Goal: Task Accomplishment & Management: Complete application form

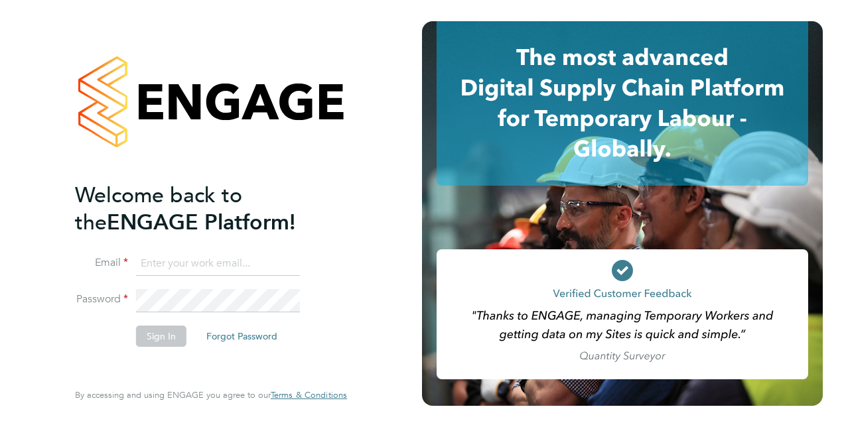
type input "aidenoevans@gmail.com"
click at [158, 334] on button "Sign In" at bounding box center [161, 336] width 50 height 21
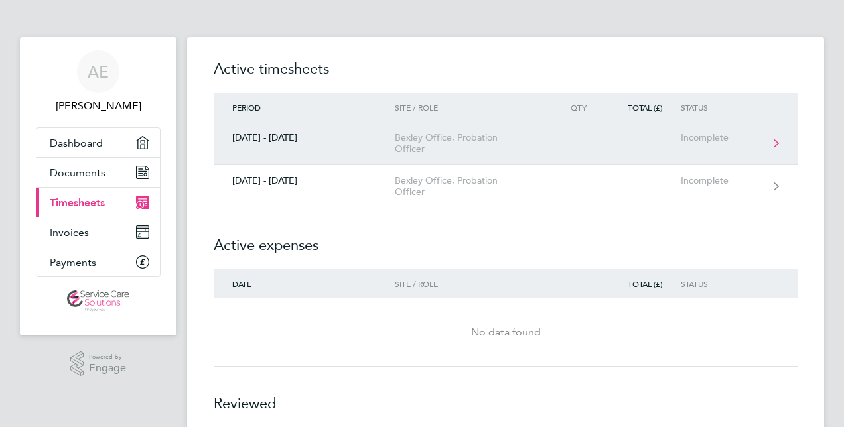
click at [317, 150] on link "[DATE] - [DATE] Bexley Office, Probation Officer Incomplete" at bounding box center [506, 143] width 584 height 43
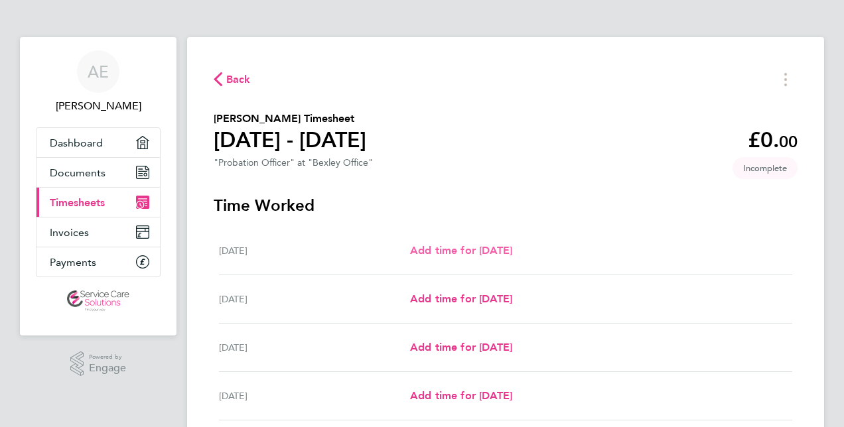
click at [445, 251] on span "Add time for [DATE]" at bounding box center [461, 250] width 102 height 13
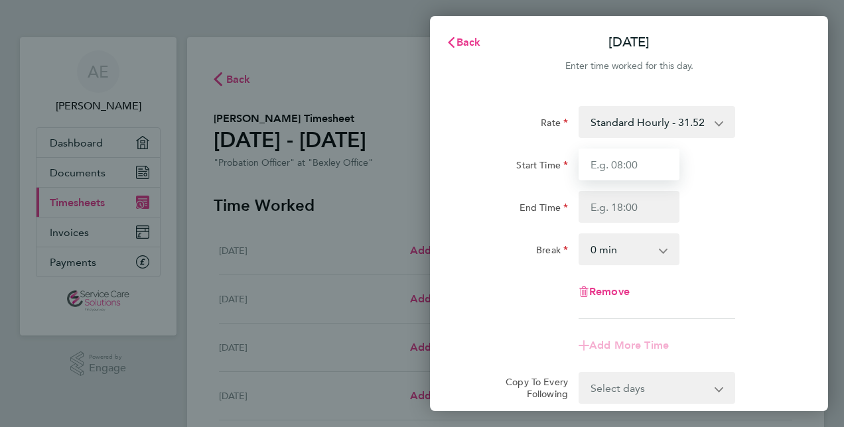
click at [622, 161] on input "Start Time" at bounding box center [629, 165] width 101 height 32
type input "09:00"
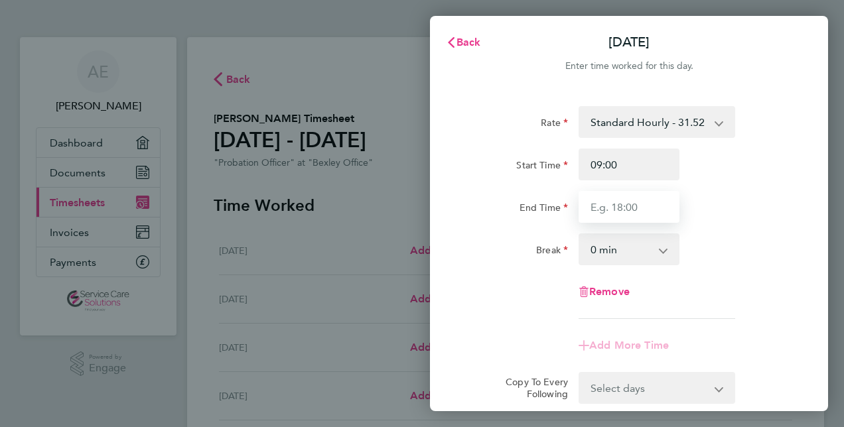
type input "17:00"
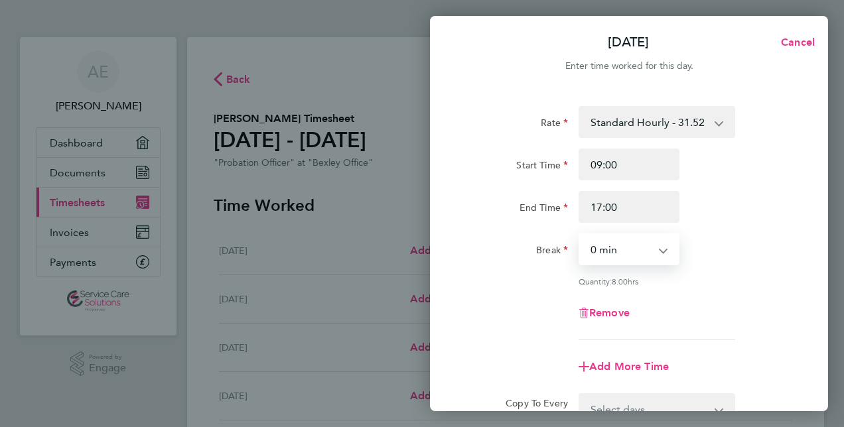
click at [601, 244] on select "0 min 15 min 30 min 45 min 60 min 75 min 90 min" at bounding box center [621, 249] width 82 height 29
select select "30"
click at [580, 235] on select "0 min 15 min 30 min 45 min 60 min 75 min 90 min" at bounding box center [621, 249] width 82 height 29
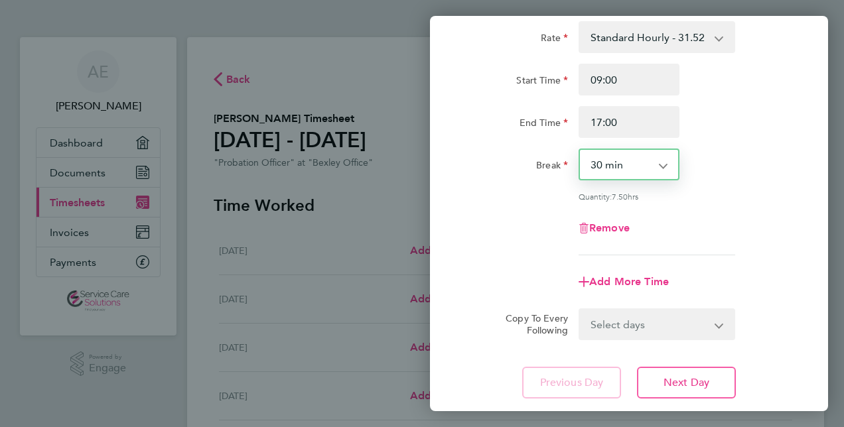
scroll to position [172, 0]
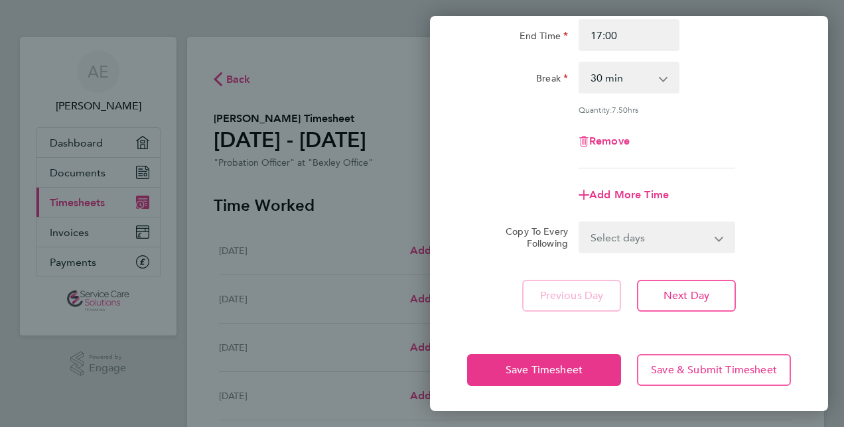
click at [564, 348] on div "Save Timesheet Save & Submit Timesheet" at bounding box center [629, 370] width 398 height 85
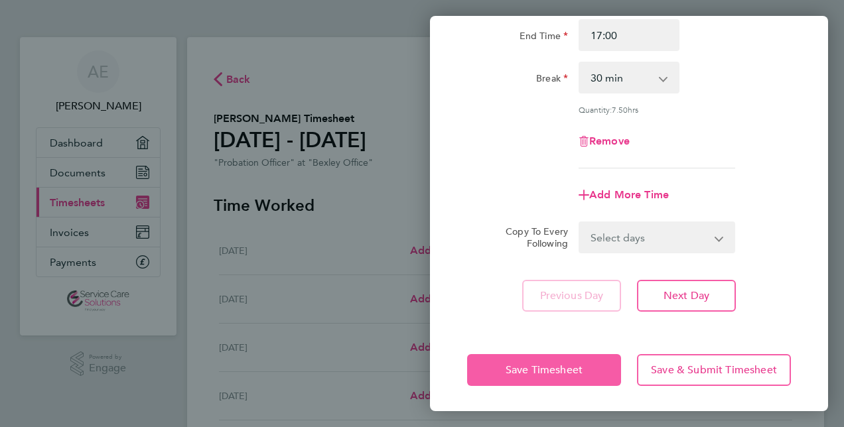
click at [564, 359] on button "Save Timesheet" at bounding box center [544, 370] width 154 height 32
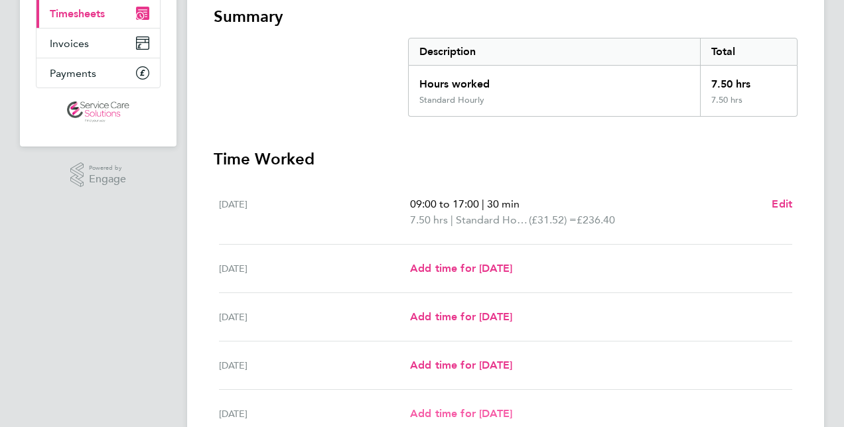
scroll to position [332, 0]
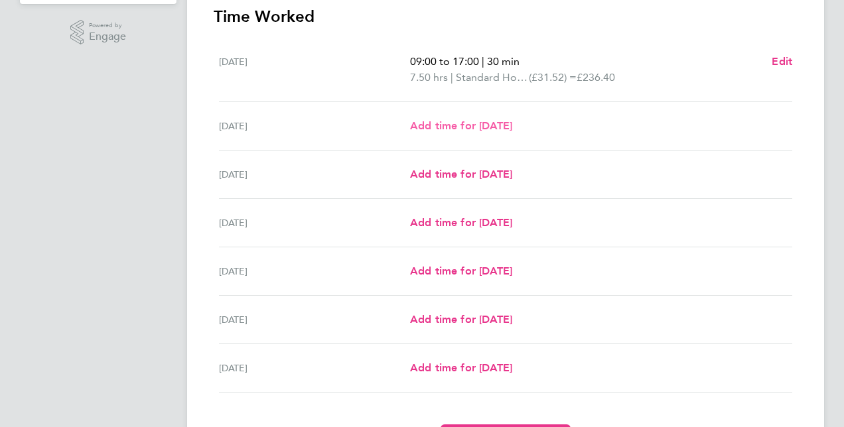
click at [467, 125] on span "Add time for [DATE]" at bounding box center [461, 125] width 102 height 13
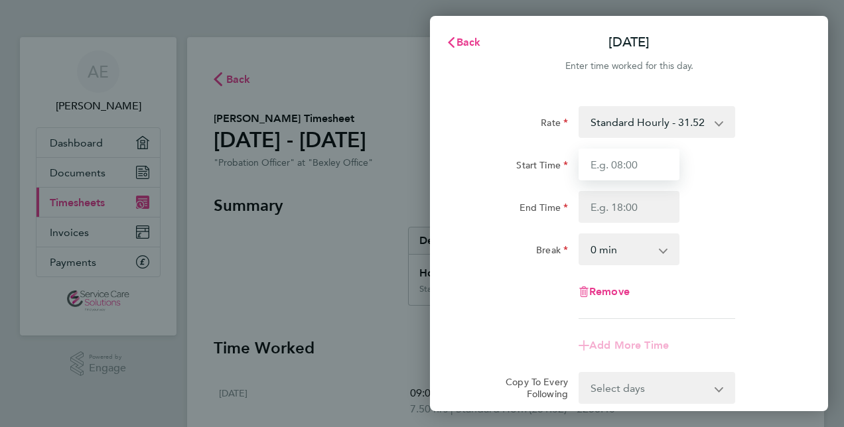
click at [601, 166] on input "Start Time" at bounding box center [629, 165] width 101 height 32
type input "09:00"
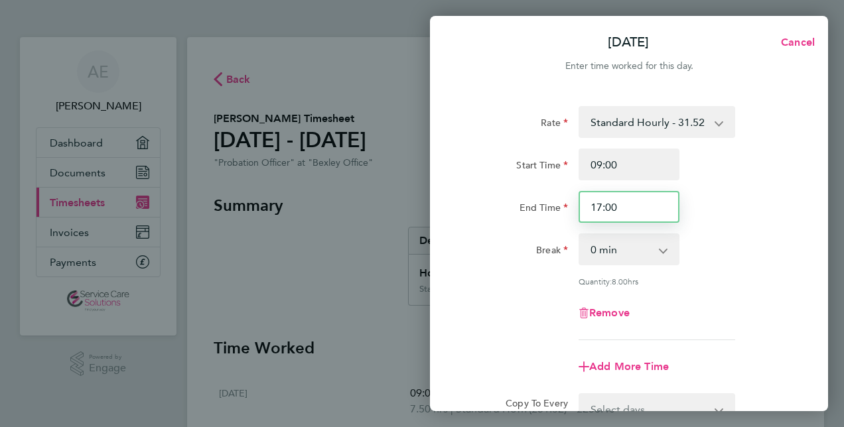
click at [623, 208] on input "17:00" at bounding box center [629, 207] width 101 height 32
type input "17:30"
click at [600, 242] on select "0 min 15 min 30 min 45 min 60 min 75 min 90 min" at bounding box center [621, 249] width 82 height 29
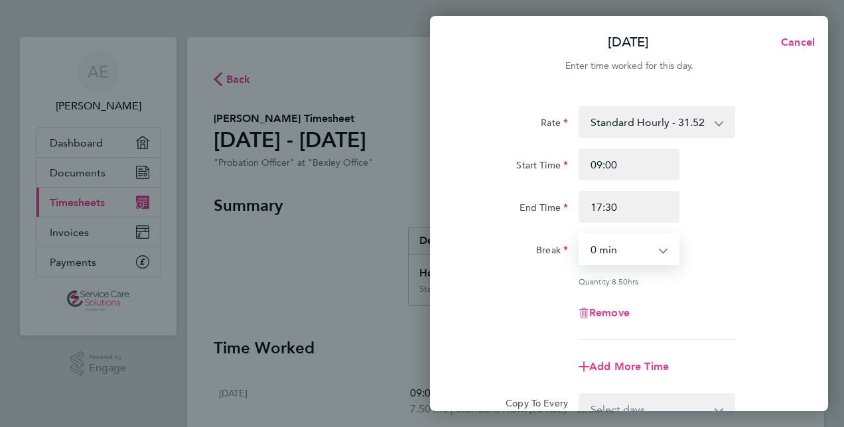
select select "30"
click at [580, 235] on select "0 min 15 min 30 min 45 min 60 min 75 min 90 min" at bounding box center [621, 249] width 82 height 29
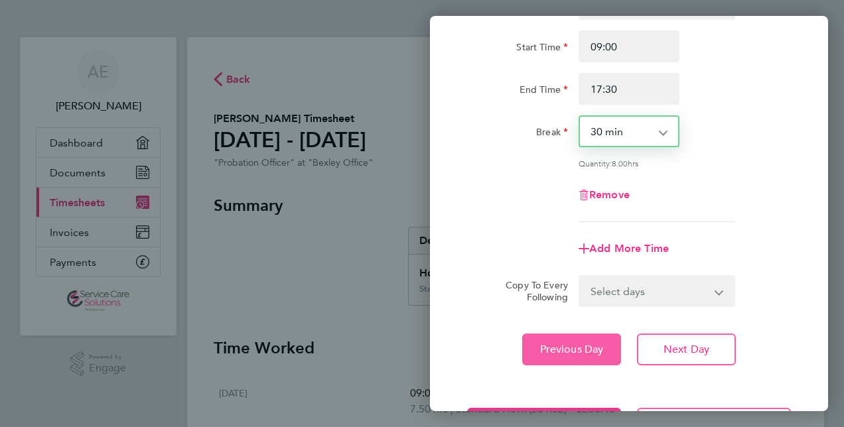
scroll to position [172, 0]
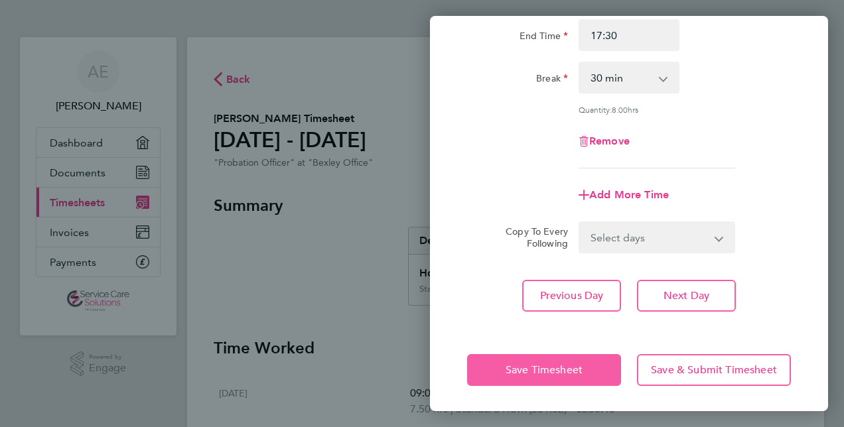
click at [547, 365] on span "Save Timesheet" at bounding box center [544, 370] width 77 height 13
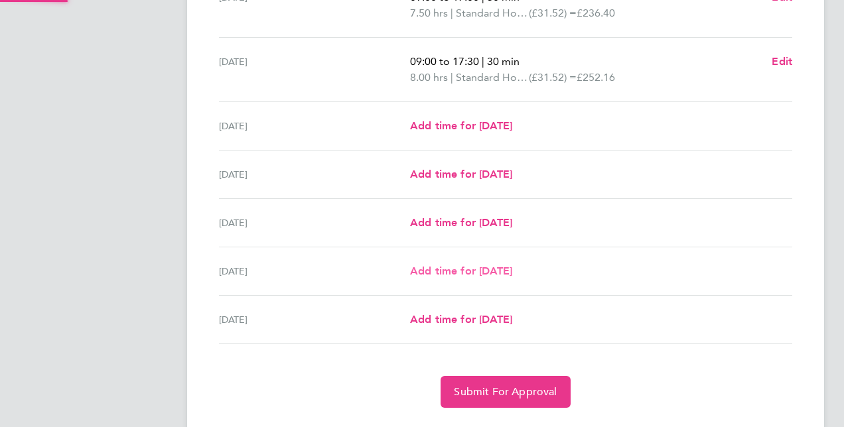
scroll to position [428, 0]
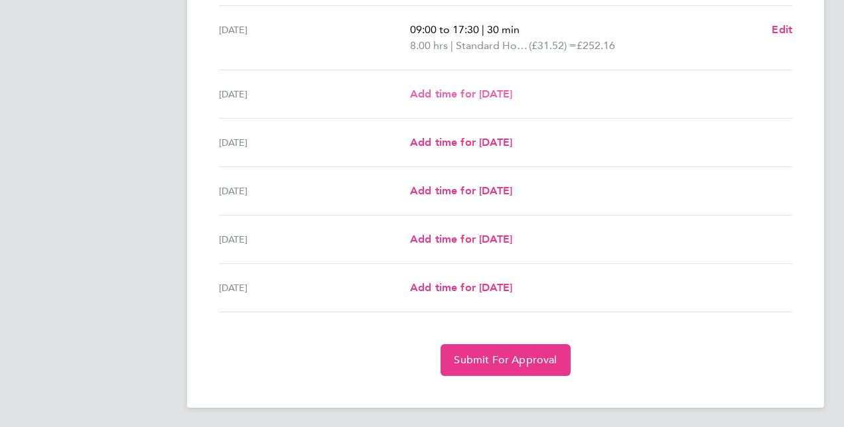
click at [498, 94] on span "Add time for [DATE]" at bounding box center [461, 94] width 102 height 13
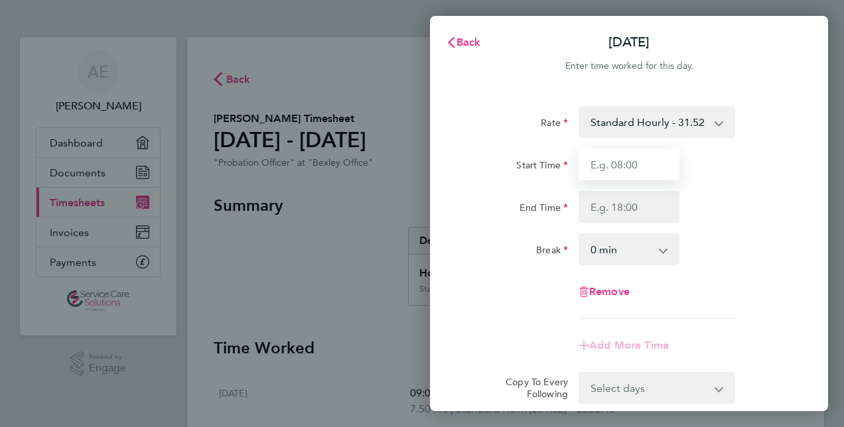
click at [615, 155] on input "Start Time" at bounding box center [629, 165] width 101 height 32
type input "09:00"
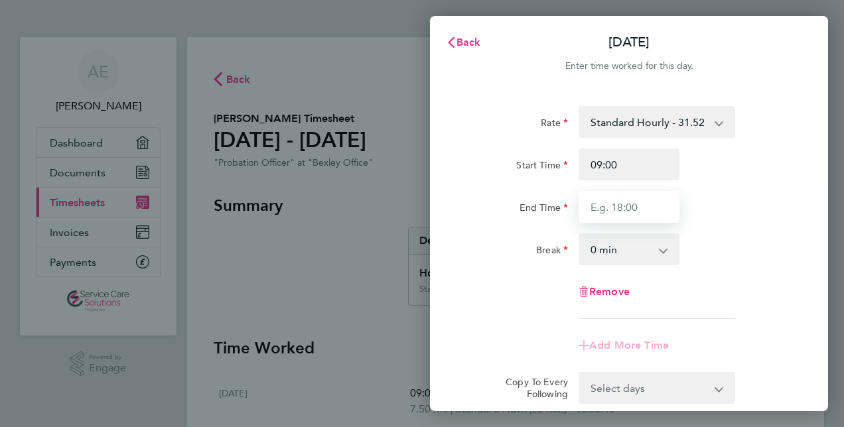
type input "17:30"
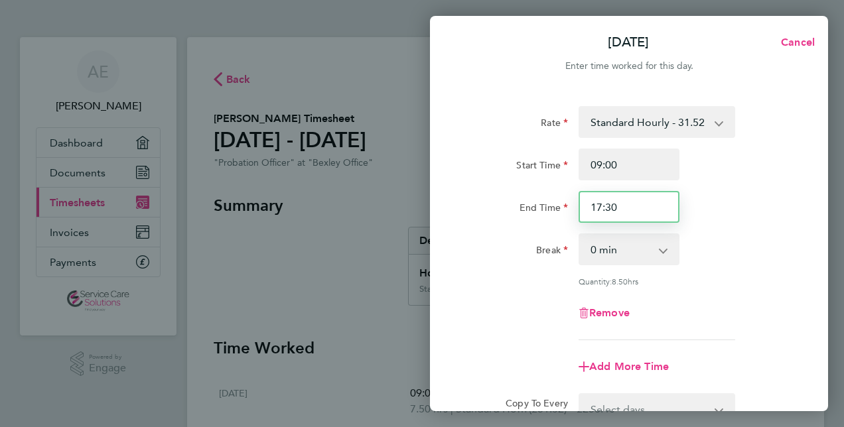
click at [604, 208] on input "17:30" at bounding box center [629, 207] width 101 height 32
drag, startPoint x: 624, startPoint y: 208, endPoint x: 479, endPoint y: 210, distance: 144.7
click at [479, 210] on div "End Time 17:30" at bounding box center [629, 207] width 335 height 32
click at [583, 208] on input "End Time" at bounding box center [629, 207] width 101 height 32
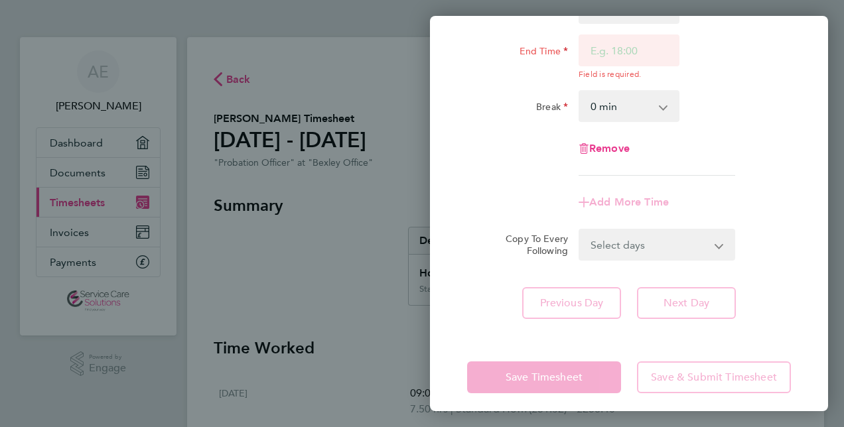
scroll to position [165, 0]
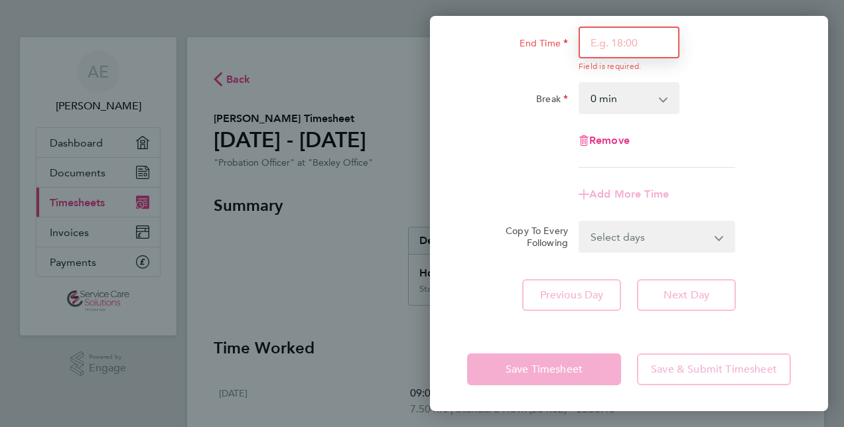
click at [607, 54] on input "End Time" at bounding box center [629, 43] width 101 height 32
type input "18:00"
click at [591, 94] on select "0 min 15 min 30 min 45 min 60 min 75 min 90 min" at bounding box center [621, 98] width 82 height 29
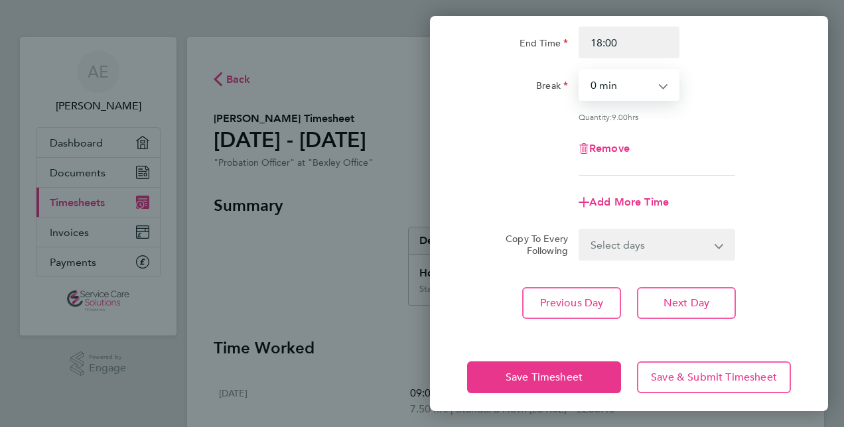
select select "30"
click at [580, 70] on select "0 min 15 min 30 min 45 min 60 min 75 min 90 min" at bounding box center [621, 84] width 82 height 29
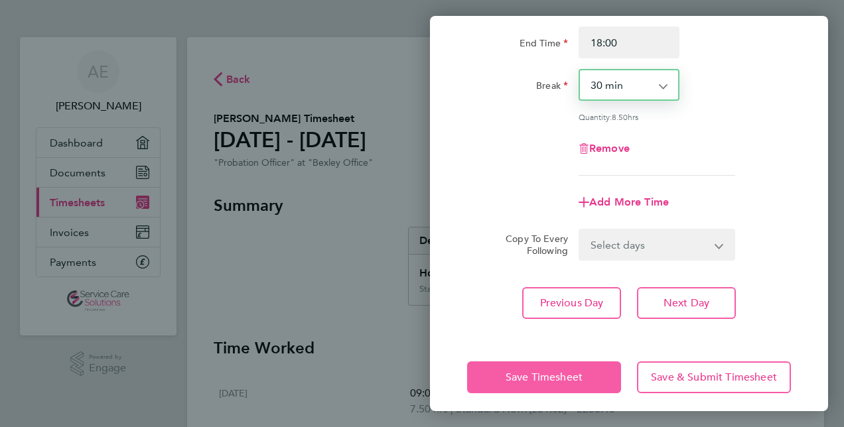
click at [518, 368] on button "Save Timesheet" at bounding box center [544, 378] width 154 height 32
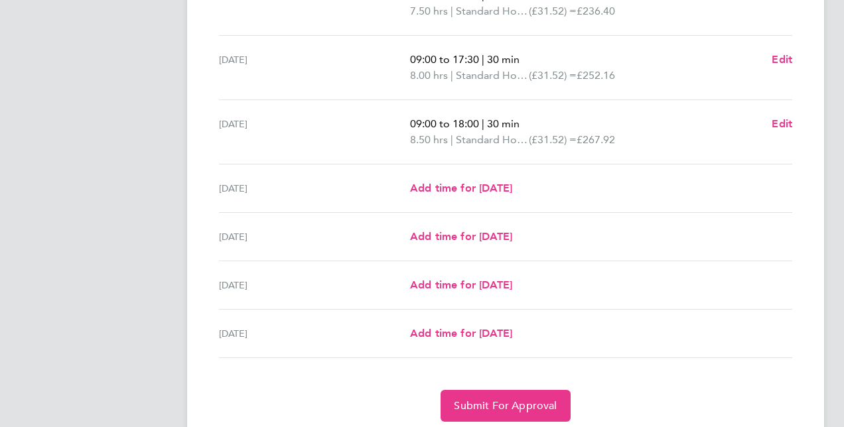
scroll to position [378, 0]
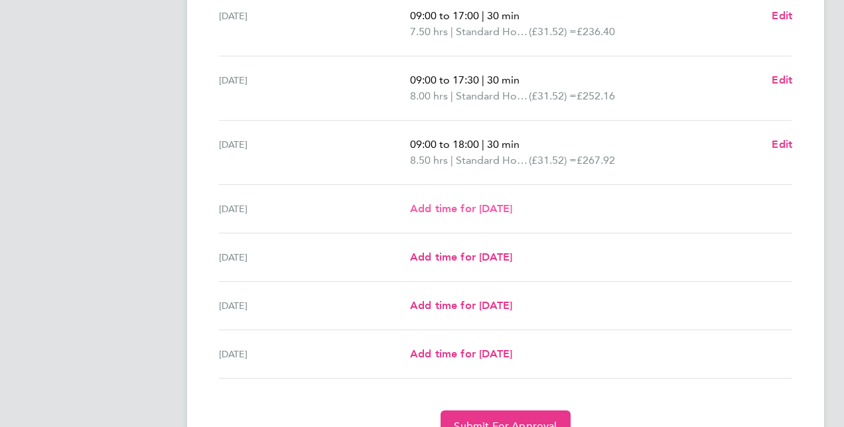
click at [497, 214] on link "Add time for [DATE]" at bounding box center [461, 209] width 102 height 16
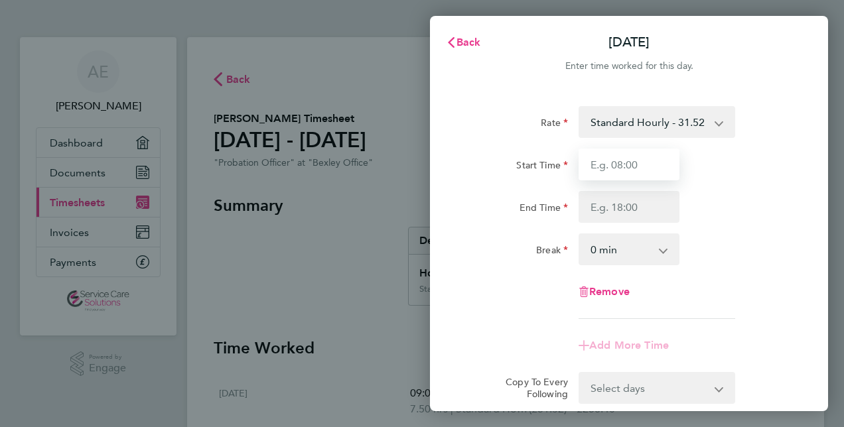
click at [623, 177] on input "Start Time" at bounding box center [629, 165] width 101 height 32
type input "09:00"
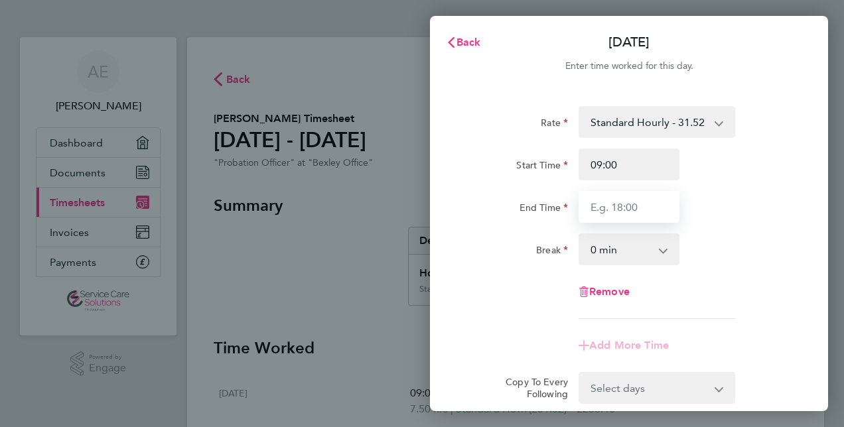
type input "18:00"
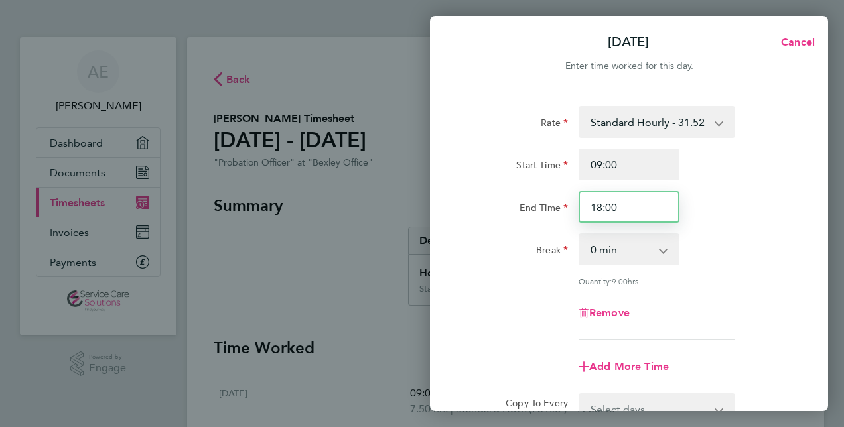
drag, startPoint x: 625, startPoint y: 203, endPoint x: 506, endPoint y: 204, distance: 119.5
click at [506, 204] on div "End Time 18:00" at bounding box center [629, 207] width 335 height 32
click at [595, 208] on input "End Time" at bounding box center [629, 207] width 101 height 32
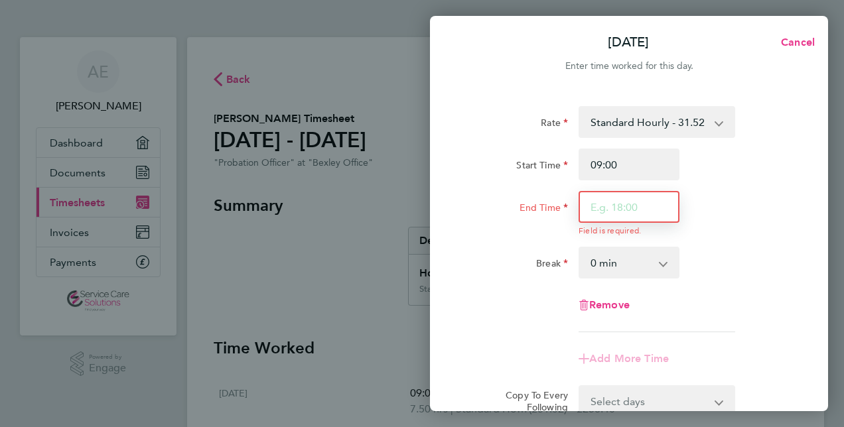
click at [621, 210] on input "End Time" at bounding box center [629, 207] width 101 height 32
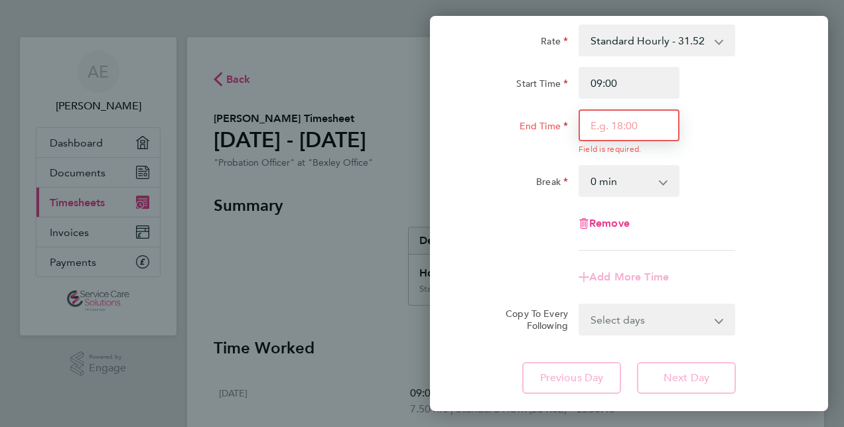
scroll to position [133, 0]
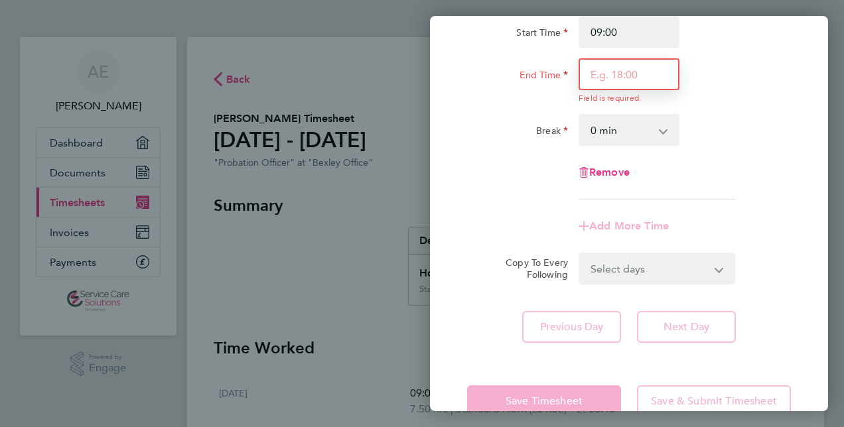
click at [609, 79] on input "End Time" at bounding box center [629, 74] width 101 height 32
type input "17:00"
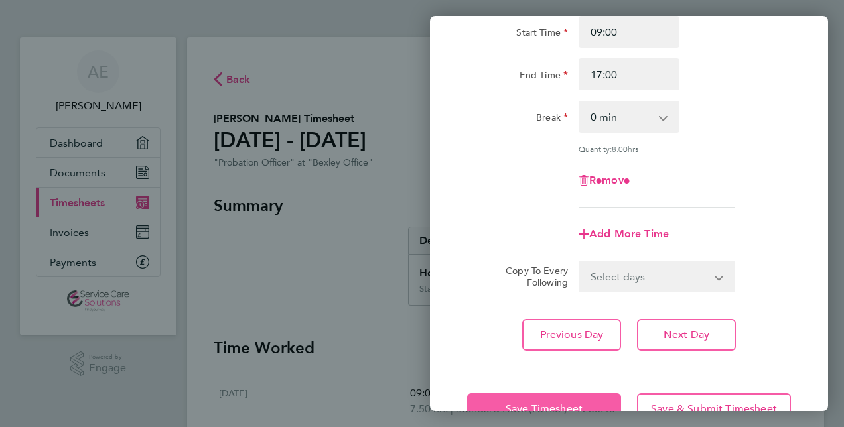
click at [560, 394] on button "Save Timesheet" at bounding box center [544, 410] width 154 height 32
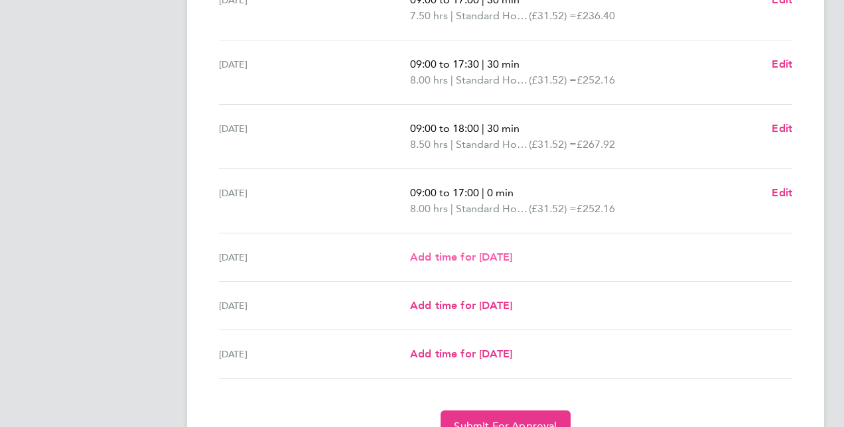
scroll to position [398, 0]
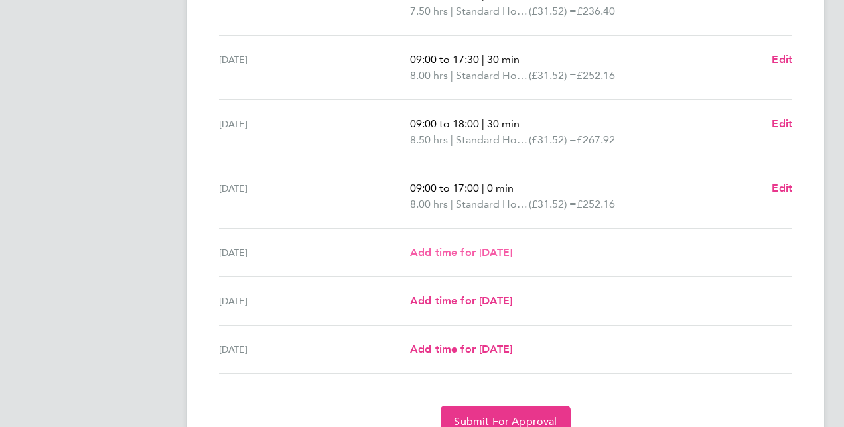
click at [499, 247] on span "Add time for [DATE]" at bounding box center [461, 252] width 102 height 13
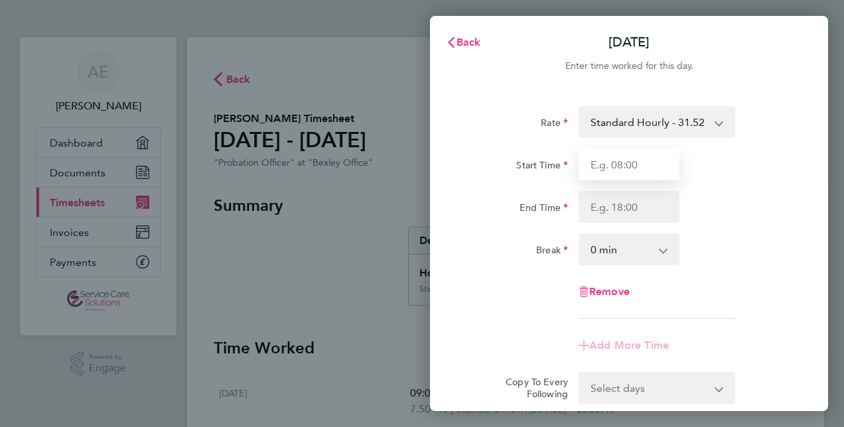
click at [611, 165] on input "Start Time" at bounding box center [629, 165] width 101 height 32
type input "09:00"
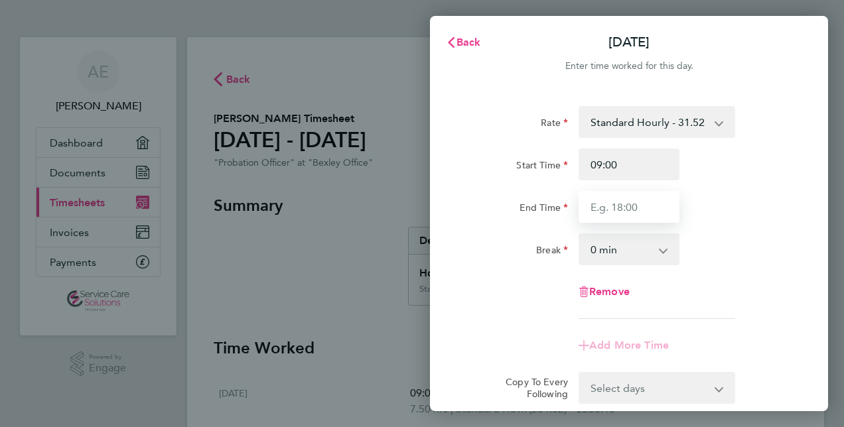
type input "17:00"
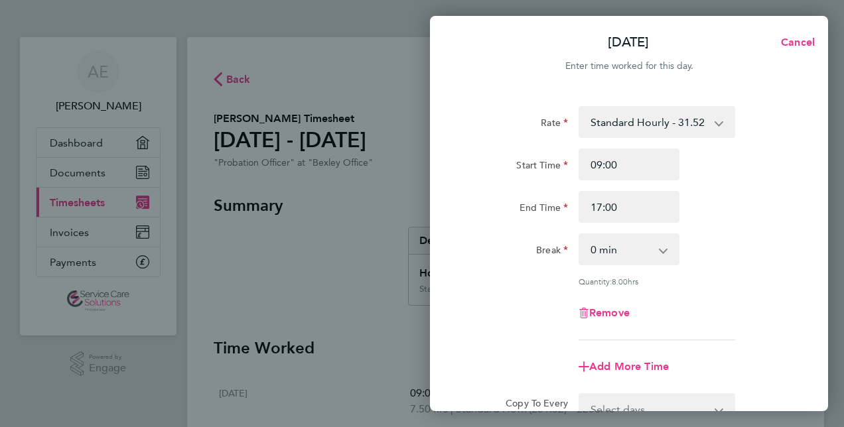
drag, startPoint x: 609, startPoint y: 248, endPoint x: 609, endPoint y: 258, distance: 9.3
click at [609, 248] on select "0 min 15 min 30 min 45 min 60 min 75 min 90 min" at bounding box center [621, 249] width 82 height 29
select select "30"
click at [580, 235] on select "0 min 15 min 30 min 45 min 60 min 75 min 90 min" at bounding box center [621, 249] width 82 height 29
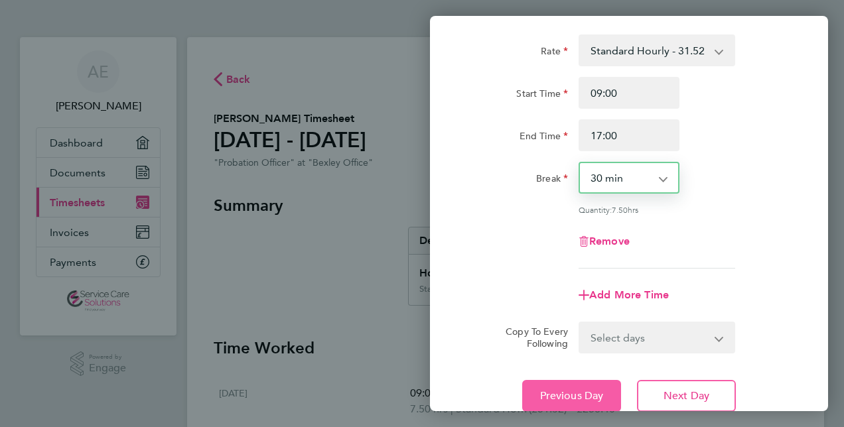
scroll to position [172, 0]
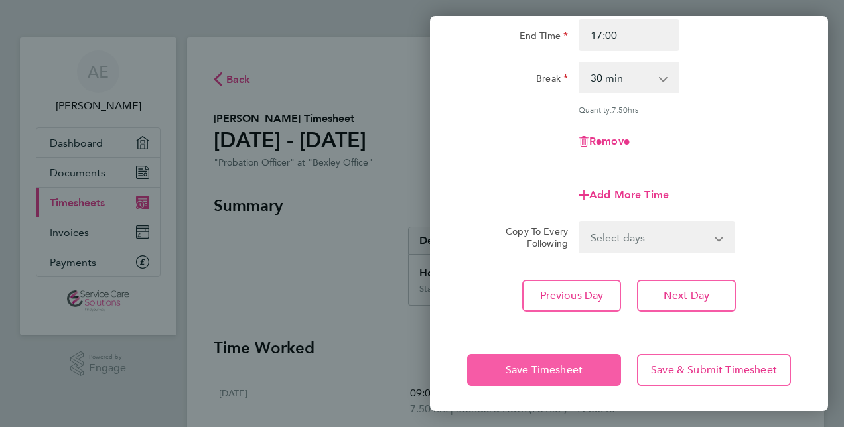
click at [563, 360] on button "Save Timesheet" at bounding box center [544, 370] width 154 height 32
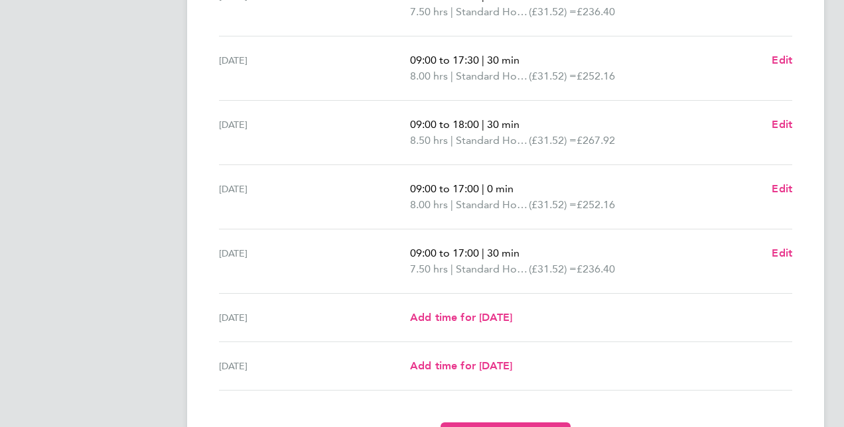
scroll to position [398, 0]
click at [785, 187] on span "Edit" at bounding box center [782, 188] width 21 height 13
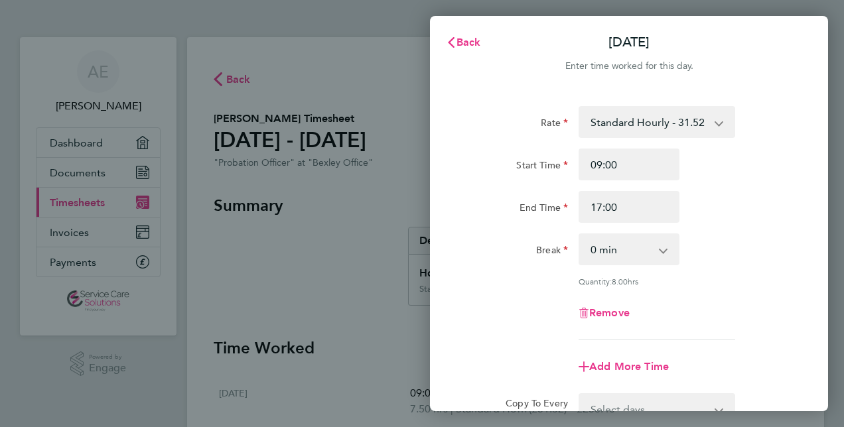
click at [625, 254] on select "0 min 15 min 30 min 45 min 60 min 75 min 90 min" at bounding box center [621, 249] width 82 height 29
select select "30"
click at [580, 235] on select "0 min 15 min 30 min 45 min 60 min 75 min 90 min" at bounding box center [621, 249] width 82 height 29
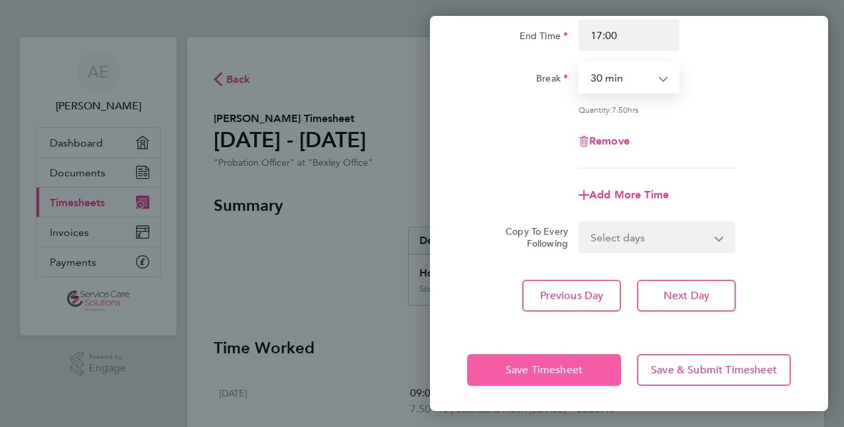
click at [566, 372] on span "Save Timesheet" at bounding box center [544, 370] width 77 height 13
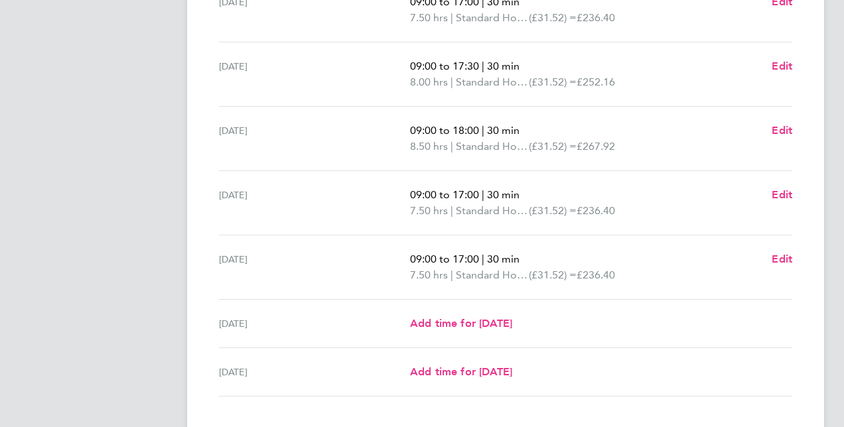
scroll to position [398, 0]
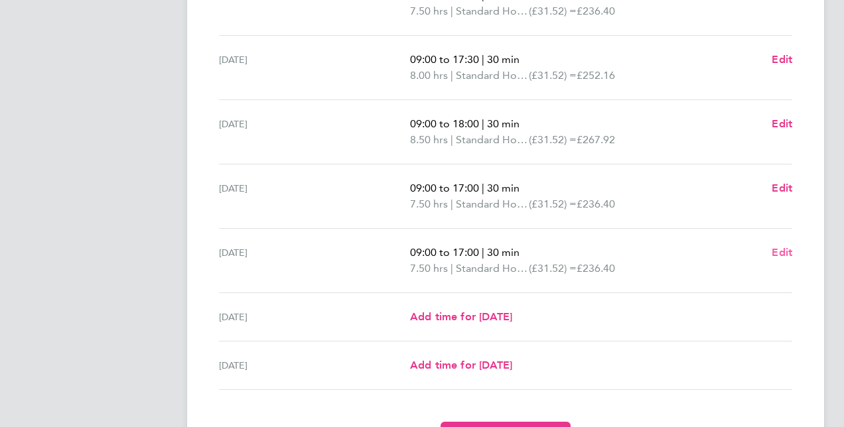
click at [780, 249] on span "Edit" at bounding box center [782, 252] width 21 height 13
select select "30"
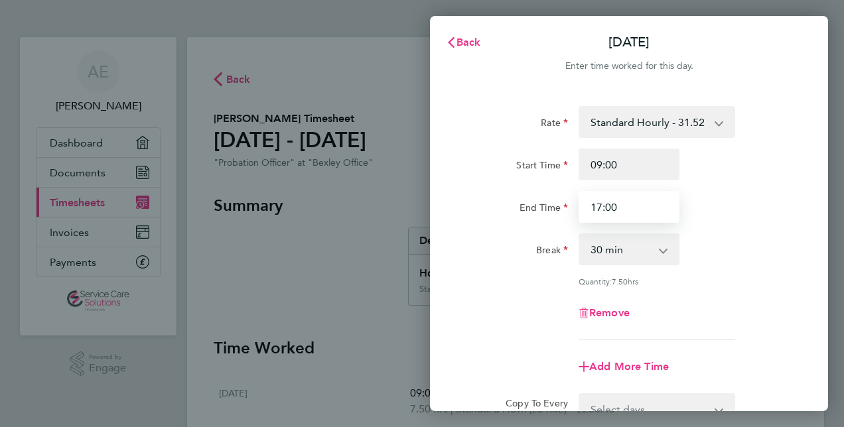
click at [627, 198] on input "17:00" at bounding box center [629, 207] width 101 height 32
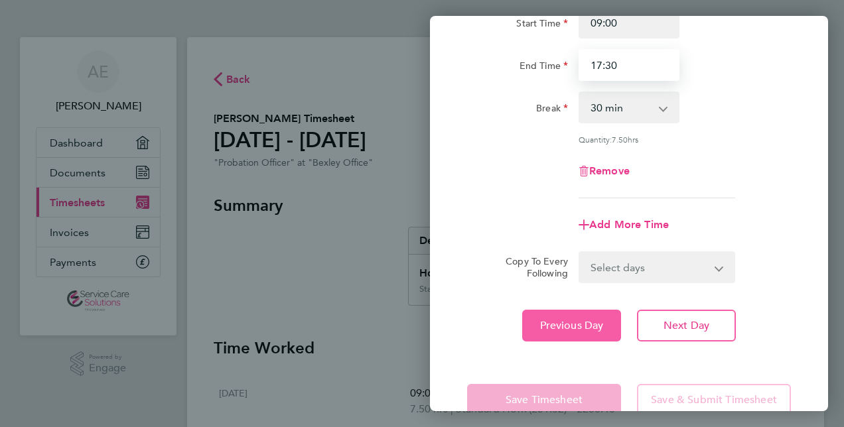
scroll to position [172, 0]
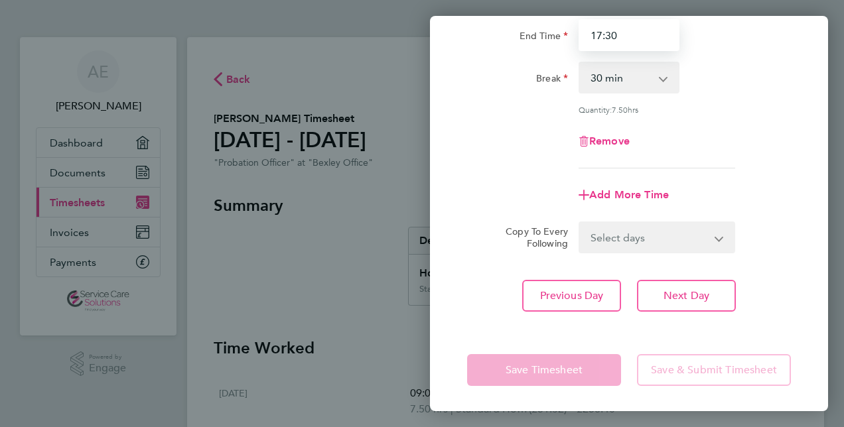
type input "17:30"
click at [555, 368] on app-form-button "Save Timesheet" at bounding box center [548, 370] width 162 height 32
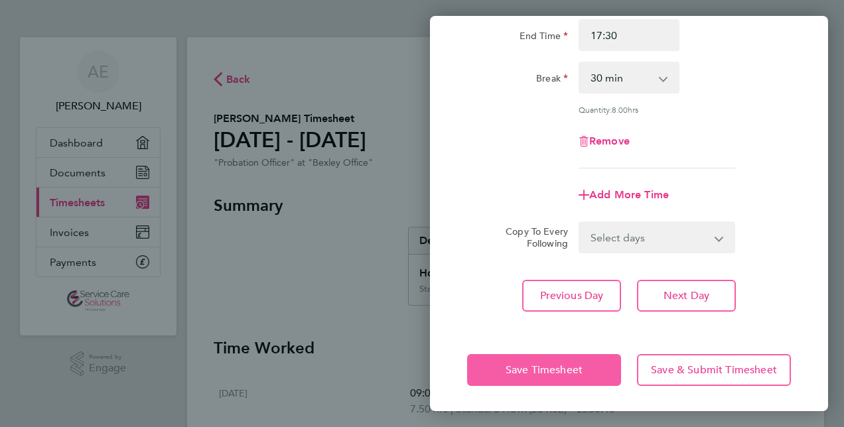
click at [555, 368] on span "Save Timesheet" at bounding box center [544, 370] width 77 height 13
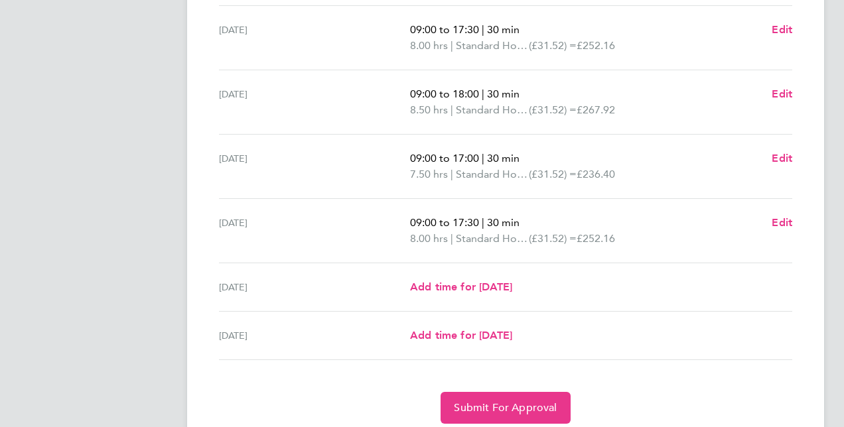
scroll to position [476, 0]
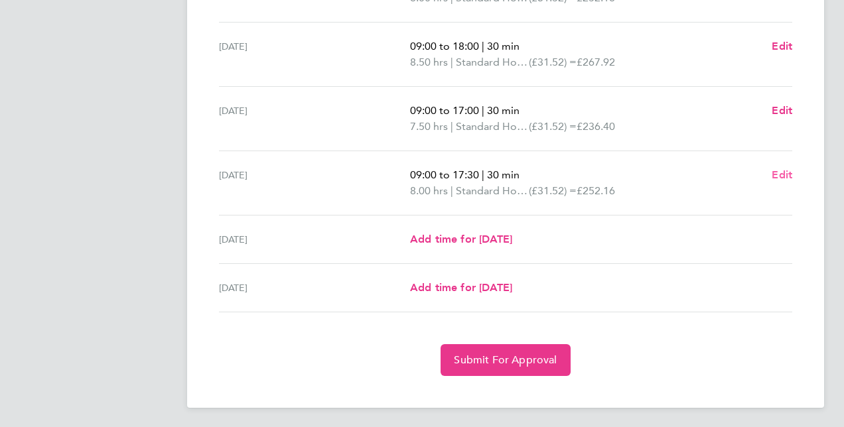
click at [788, 175] on span "Edit" at bounding box center [782, 175] width 21 height 13
select select "30"
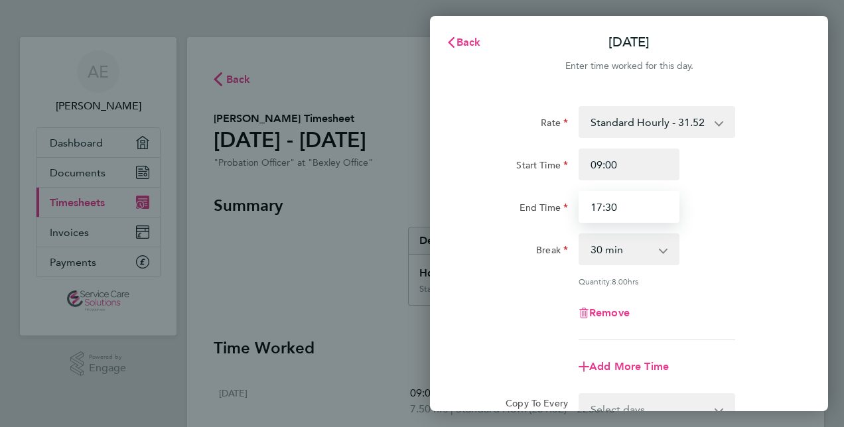
click at [641, 210] on input "17:30" at bounding box center [629, 207] width 101 height 32
type input "1"
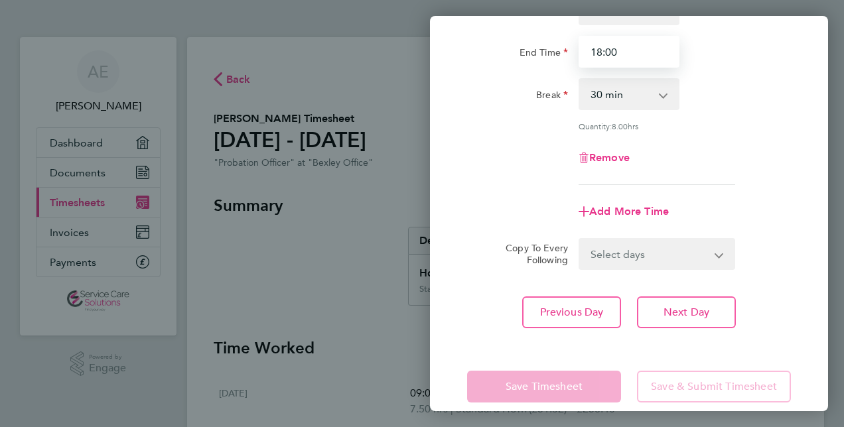
scroll to position [172, 0]
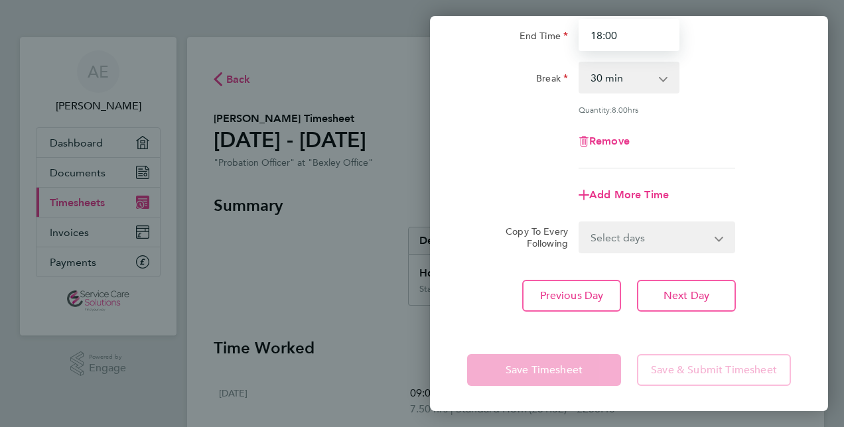
type input "18:00"
click at [520, 270] on div "Rate Standard Hourly - 31.52 Start Time 09:00 End Time 18:00 Break 0 min 15 min…" at bounding box center [629, 123] width 398 height 410
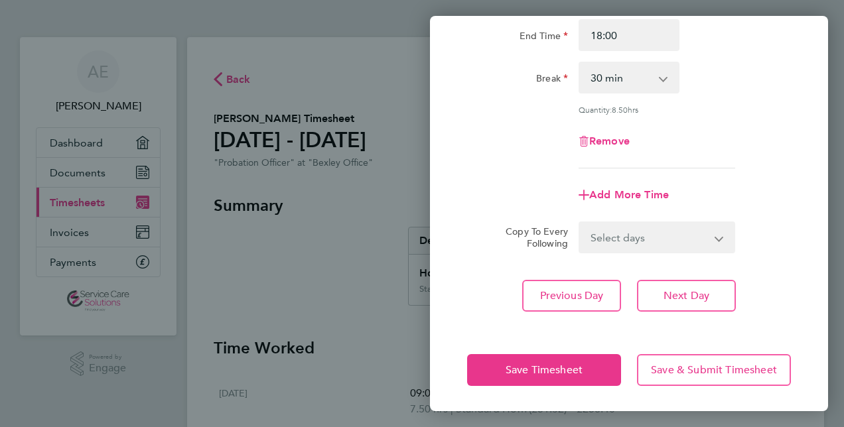
click at [536, 386] on div "Save Timesheet Save & Submit Timesheet" at bounding box center [629, 370] width 398 height 85
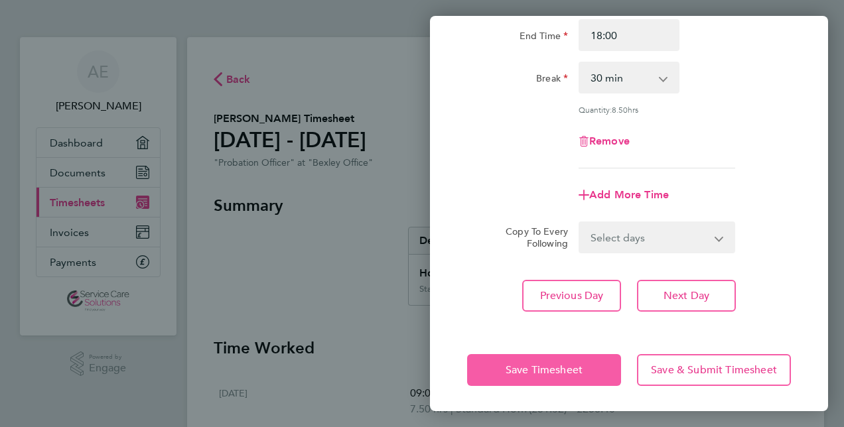
click at [540, 370] on span "Save Timesheet" at bounding box center [544, 370] width 77 height 13
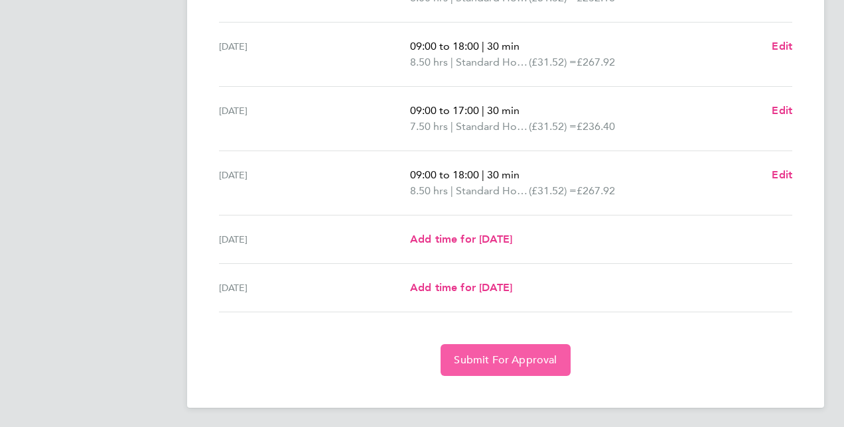
click at [502, 358] on span "Submit For Approval" at bounding box center [505, 360] width 103 height 13
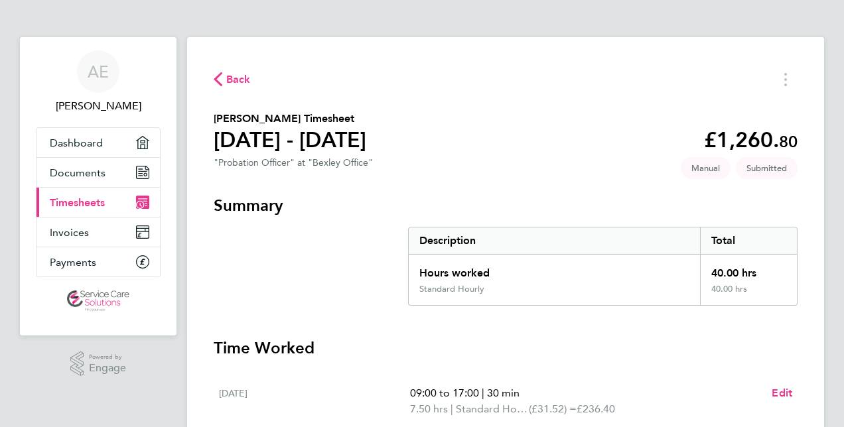
click at [104, 208] on span "Timesheets" at bounding box center [77, 202] width 55 height 13
